Goal: Task Accomplishment & Management: Manage account settings

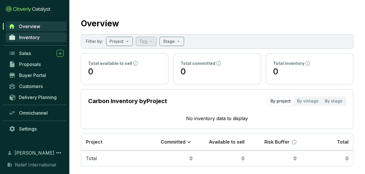
click at [38, 39] on span "Inventory" at bounding box center [29, 37] width 21 height 6
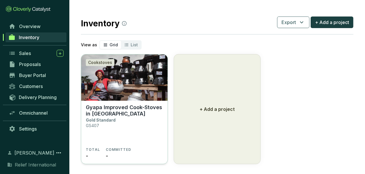
click at [133, 91] on img at bounding box center [124, 77] width 86 height 46
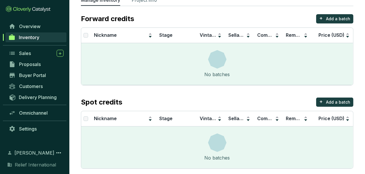
scroll to position [50, 0]
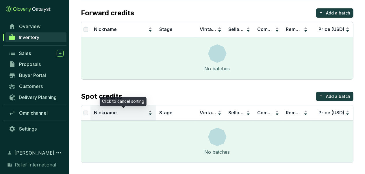
click at [106, 115] on span "Nickname" at bounding box center [120, 112] width 53 height 6
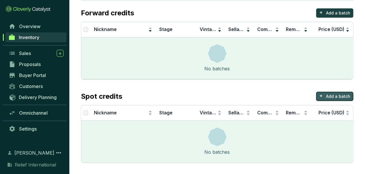
click at [332, 96] on p "Add a batch" at bounding box center [338, 96] width 24 height 6
